Goal: Task Accomplishment & Management: Use online tool/utility

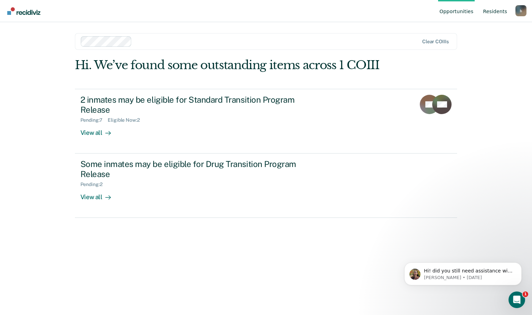
click at [501, 14] on link "Resident s" at bounding box center [495, 11] width 27 height 22
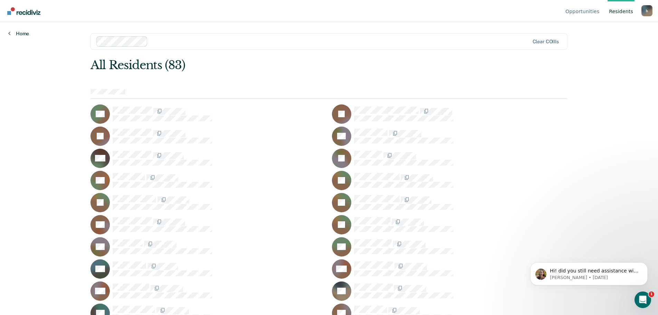
click at [19, 33] on link "Home" at bounding box center [18, 33] width 21 height 6
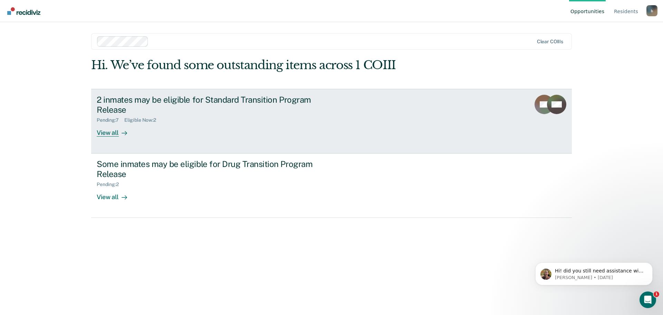
click at [107, 133] on div "View all" at bounding box center [116, 129] width 39 height 13
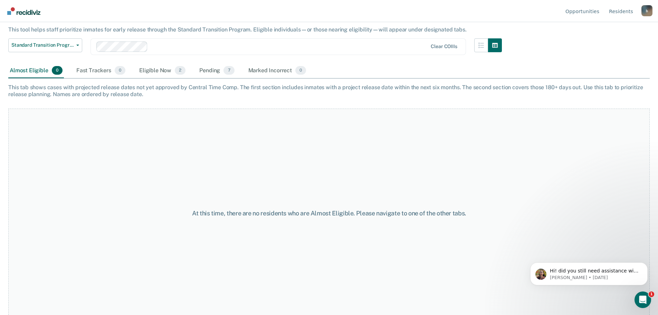
scroll to position [50, 0]
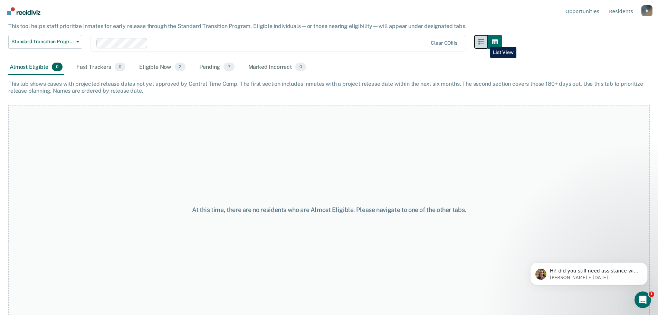
click at [484, 41] on icon "button" at bounding box center [481, 42] width 6 height 6
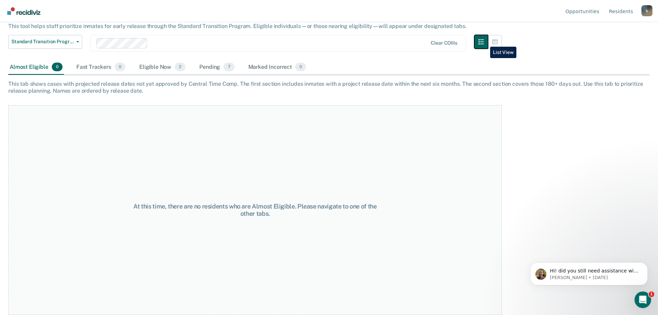
click at [484, 42] on icon "button" at bounding box center [481, 42] width 6 height 6
click at [500, 45] on button "button" at bounding box center [495, 42] width 14 height 14
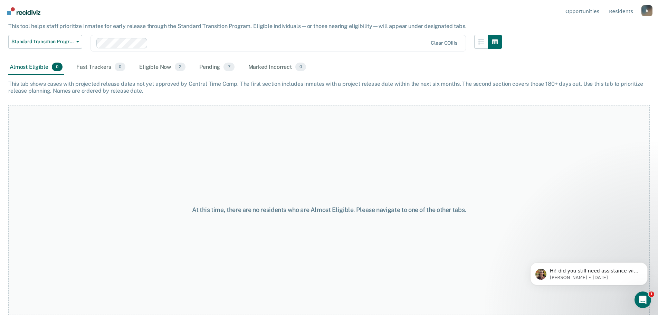
click at [532, 10] on div "b" at bounding box center [646, 10] width 11 height 11
click at [532, 33] on link "Profile" at bounding box center [619, 32] width 45 height 6
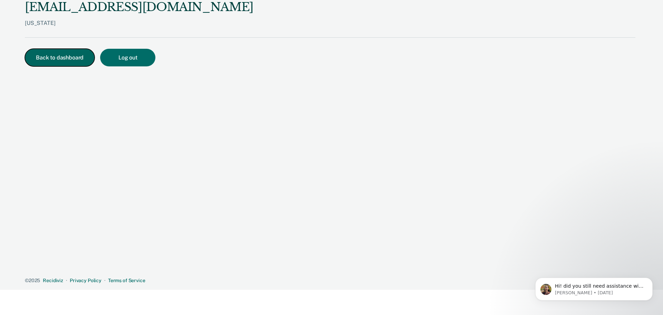
click at [50, 55] on button "Back to dashboard" at bounding box center [60, 58] width 70 height 18
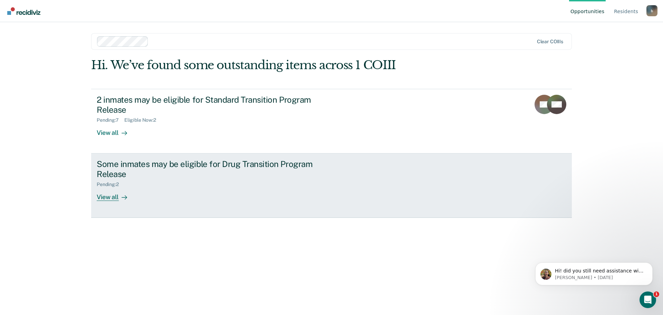
click at [115, 200] on div "View all" at bounding box center [116, 193] width 39 height 13
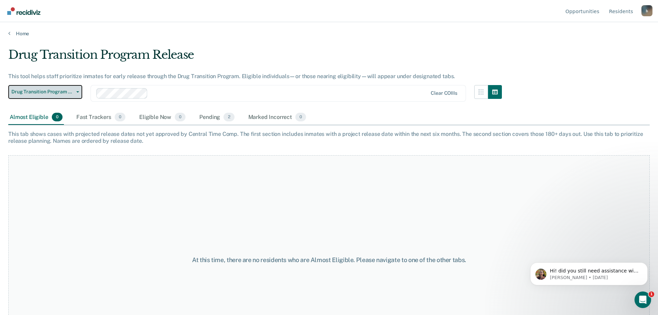
click at [58, 90] on span "Drug Transition Program Release" at bounding box center [42, 92] width 62 height 6
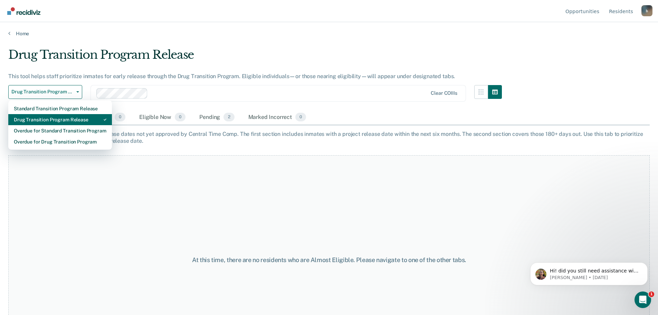
click at [64, 118] on div "Drug Transition Program Release" at bounding box center [60, 119] width 93 height 11
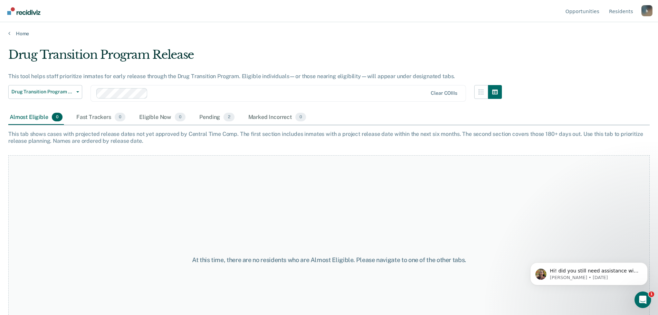
click at [171, 93] on div at bounding box center [289, 93] width 277 height 8
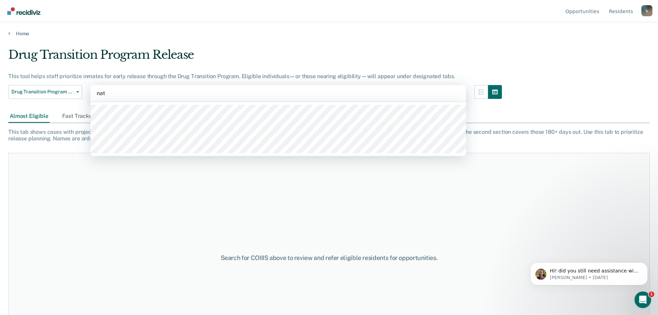
type input "nata"
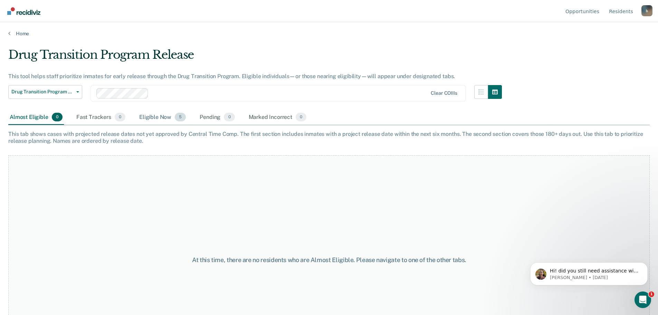
click at [152, 116] on div "Eligible Now 5" at bounding box center [162, 117] width 49 height 15
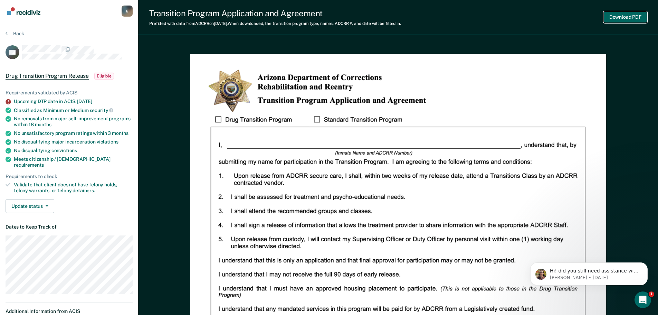
click at [532, 20] on button "Download PDF" at bounding box center [625, 16] width 43 height 11
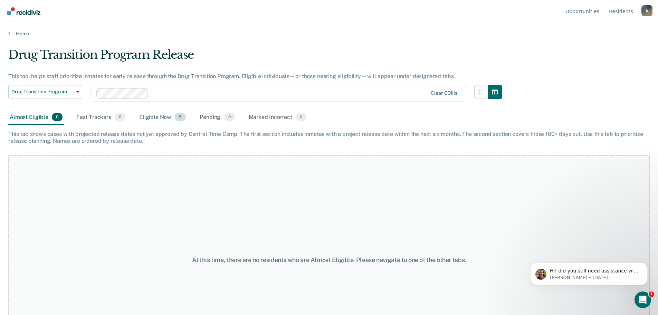
click at [156, 121] on div "Eligible Now 5" at bounding box center [162, 117] width 49 height 15
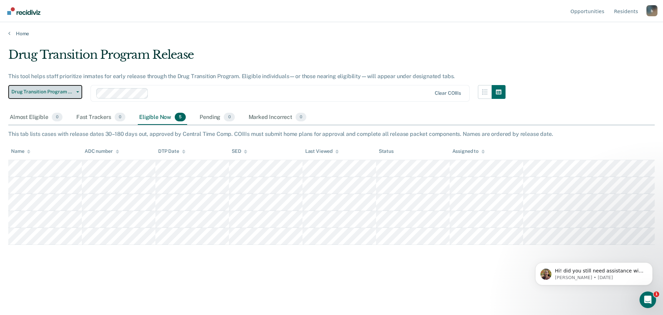
click at [77, 91] on icon "button" at bounding box center [77, 91] width 3 height 1
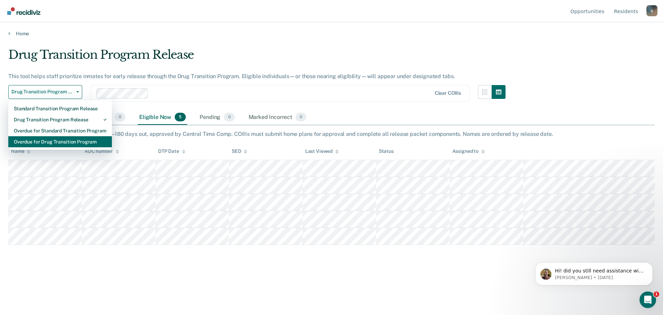
click at [69, 141] on div "Overdue for Drug Transition Program" at bounding box center [60, 141] width 93 height 11
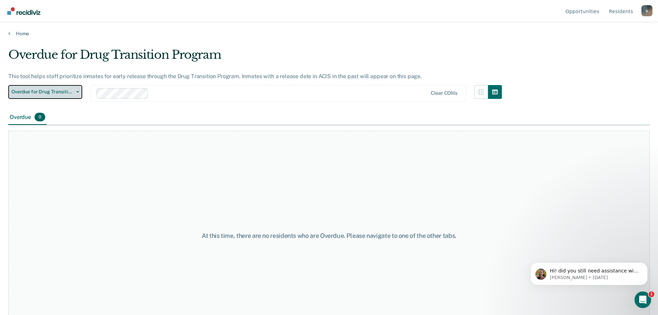
click at [8, 85] on button "Overdue for Drug Transition Program" at bounding box center [45, 92] width 74 height 14
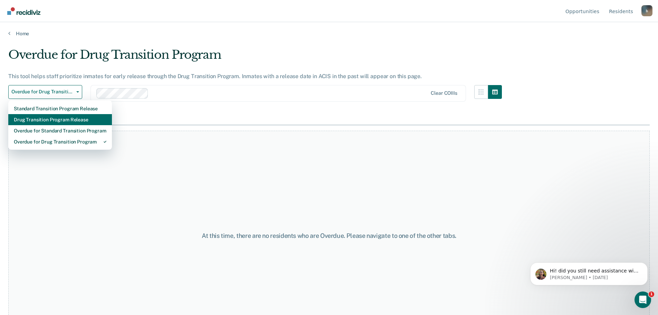
click at [71, 116] on div "Drug Transition Program Release" at bounding box center [60, 119] width 93 height 11
